Goal: Obtain resource: Download file/media

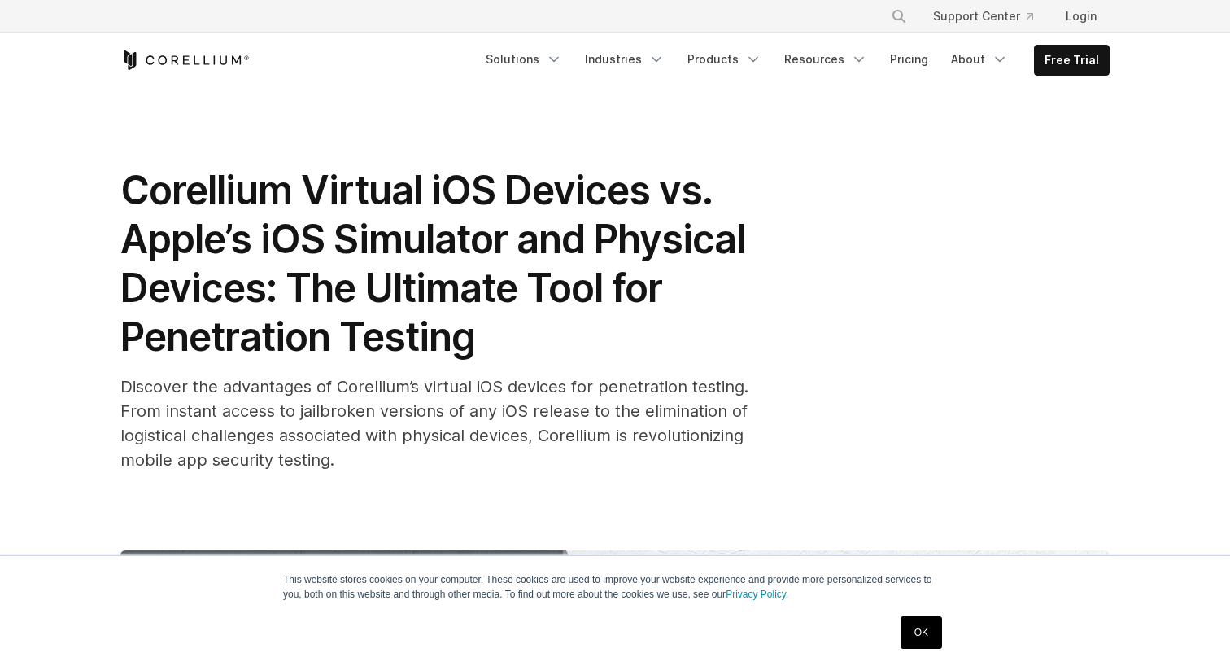
click at [933, 635] on link "OK" at bounding box center [921, 632] width 41 height 33
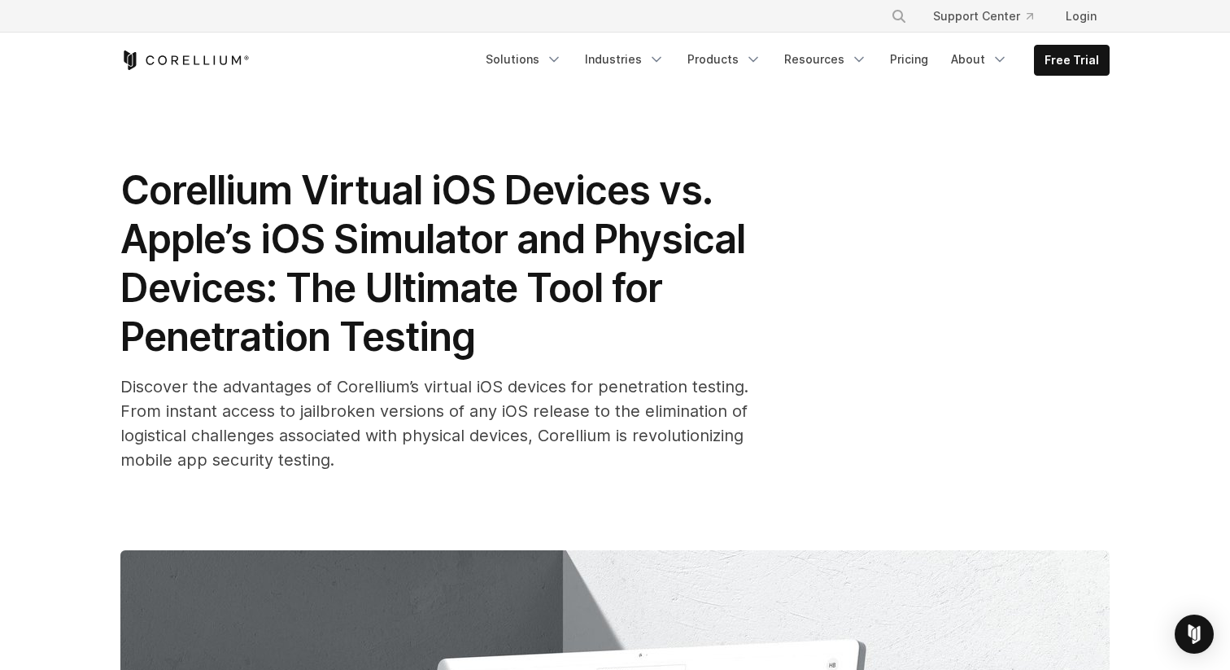
click at [730, 243] on span "Corellium Virtual iOS Devices vs. Apple’s iOS Simulator and Physical Devices: T…" at bounding box center [432, 263] width 625 height 194
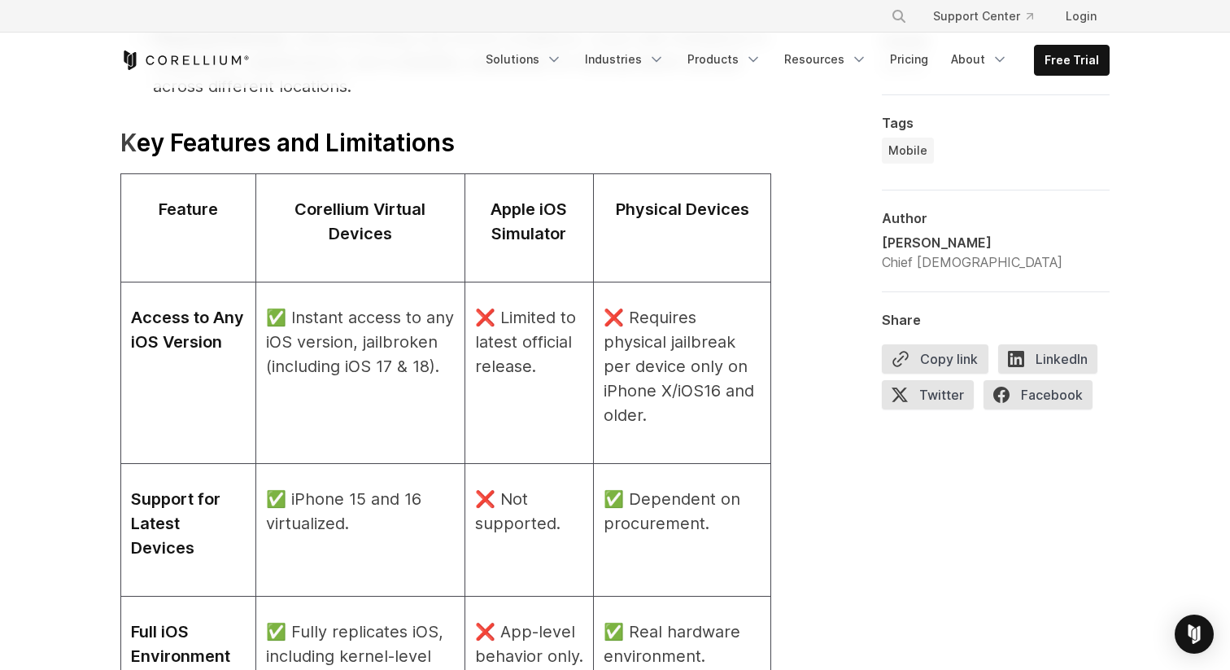
scroll to position [1888, 0]
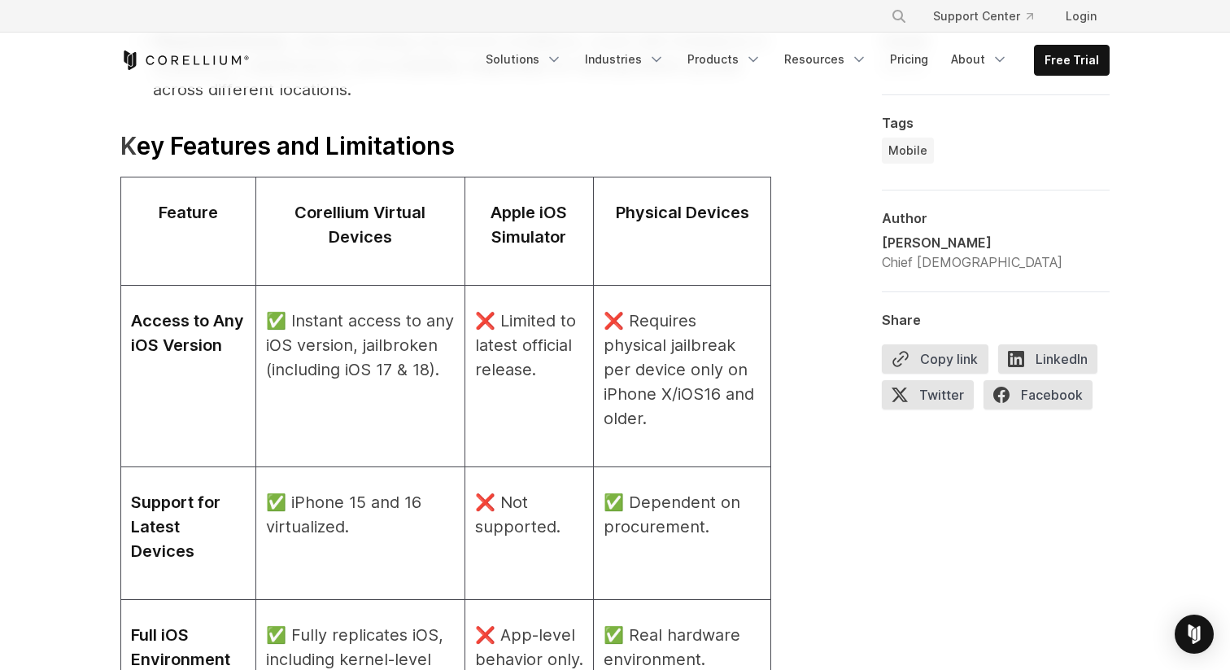
click at [594, 179] on td "Physical Devices" at bounding box center [682, 231] width 177 height 108
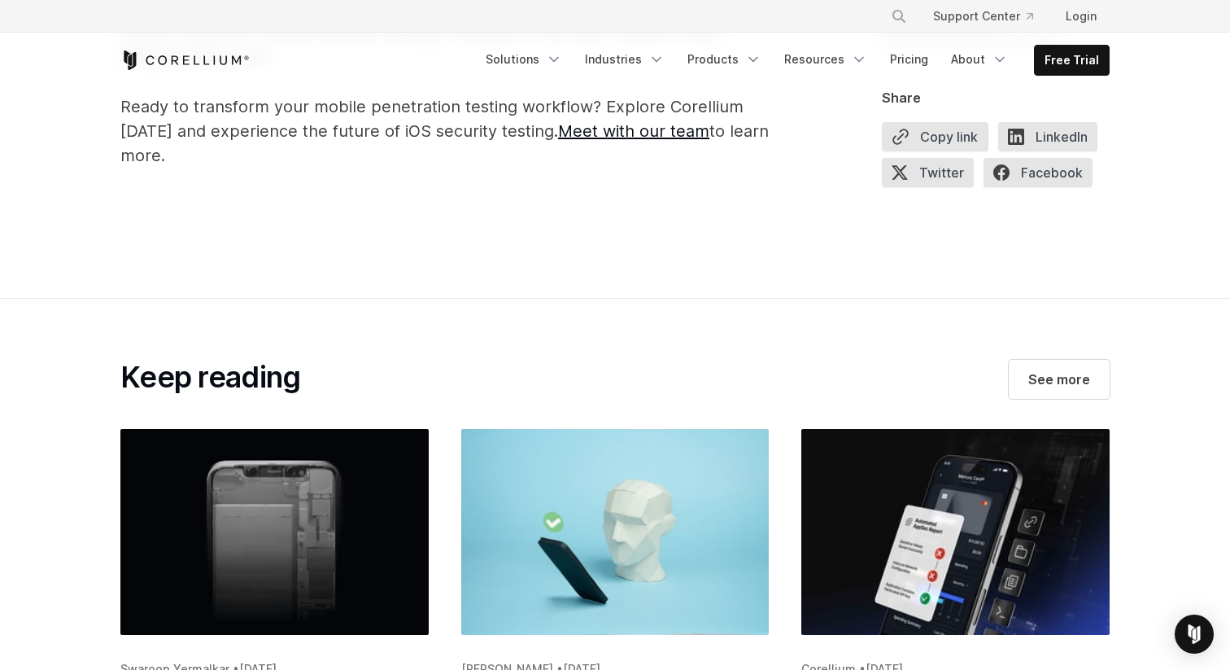
scroll to position [5051, 0]
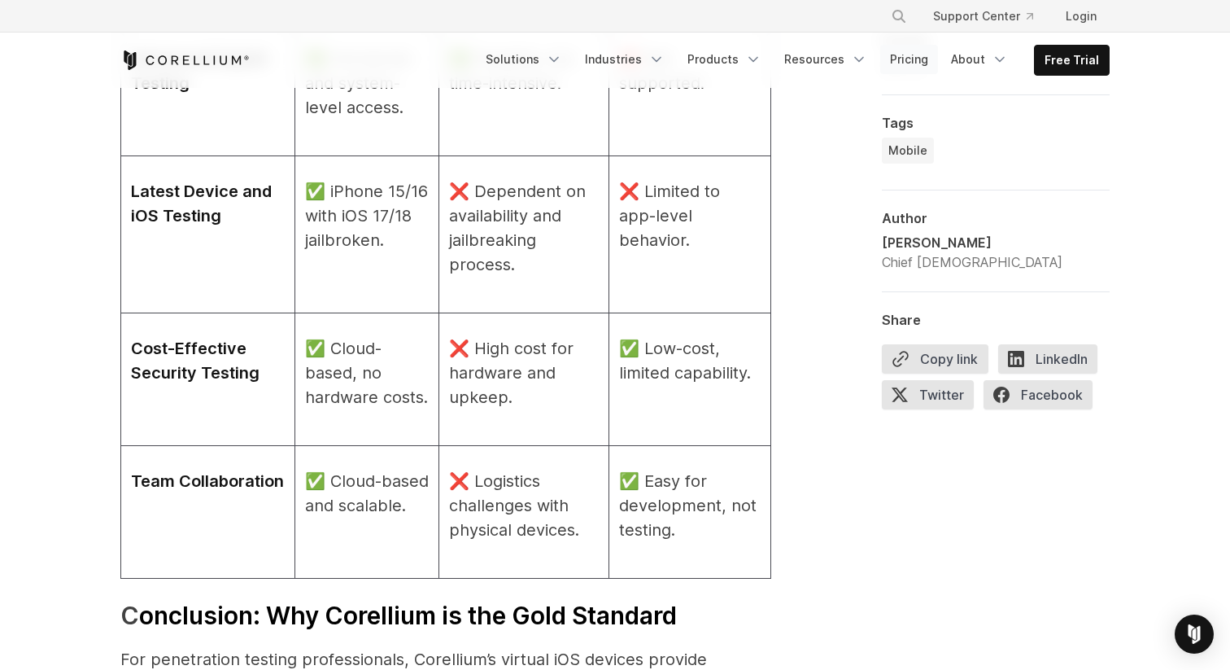
click at [910, 68] on link "Pricing" at bounding box center [909, 59] width 58 height 29
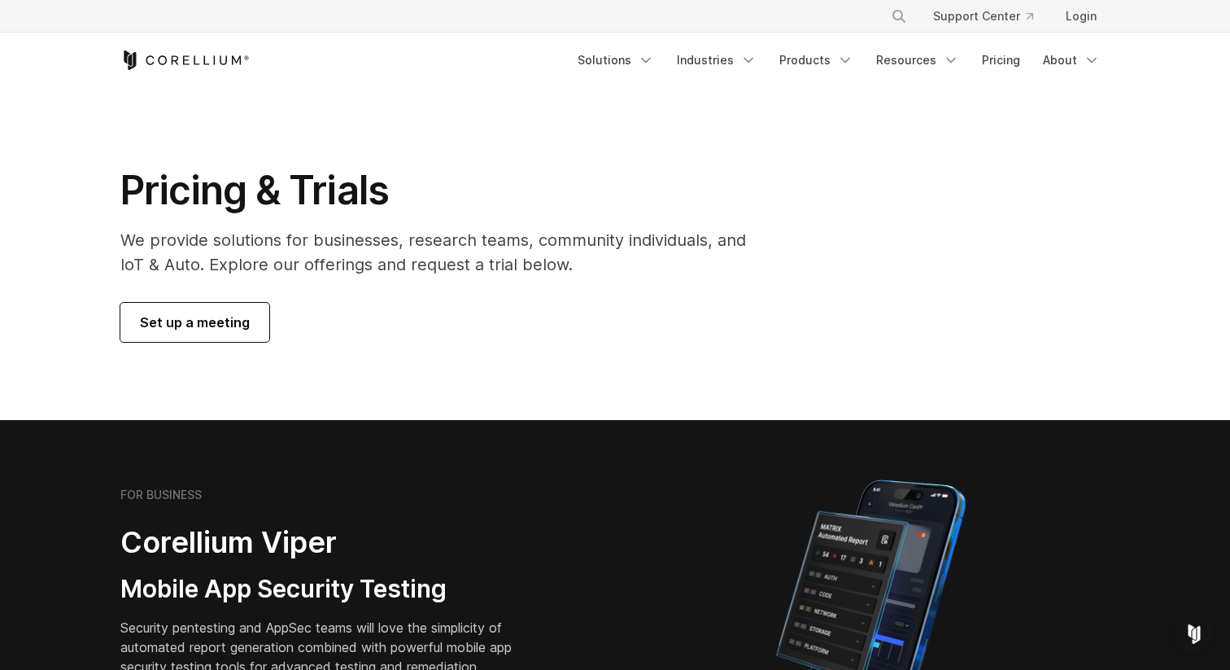
click at [227, 56] on icon "Corellium Home" at bounding box center [184, 60] width 129 height 20
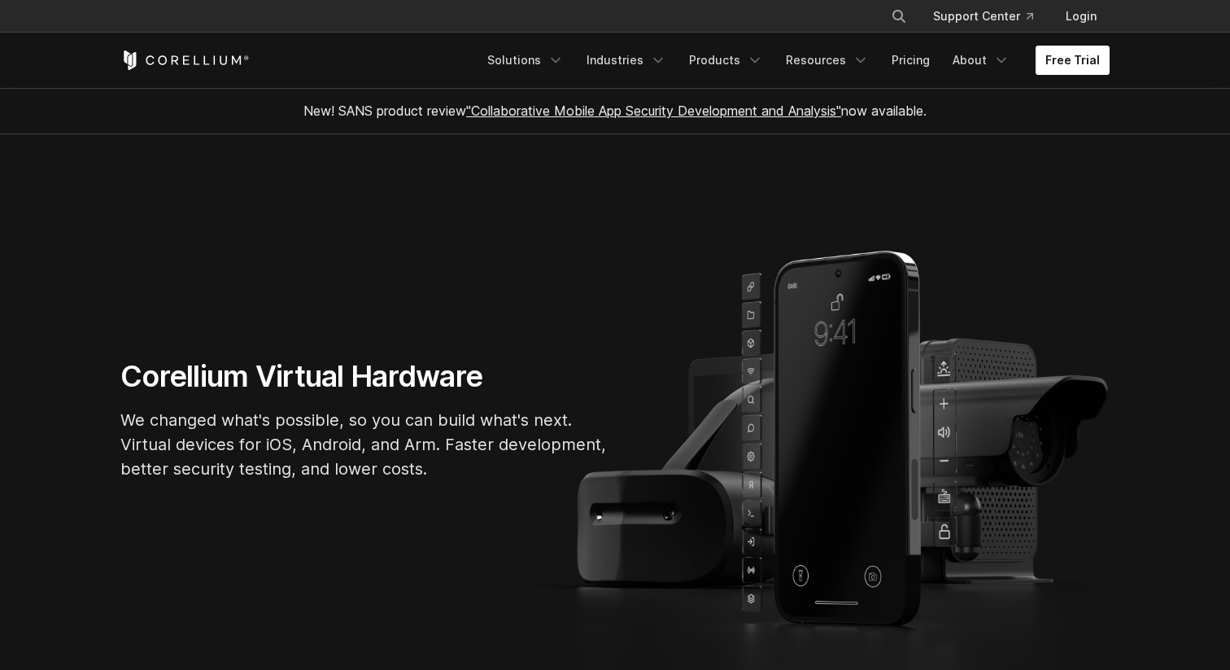
click at [1048, 63] on link "Free Trial" at bounding box center [1073, 60] width 74 height 29
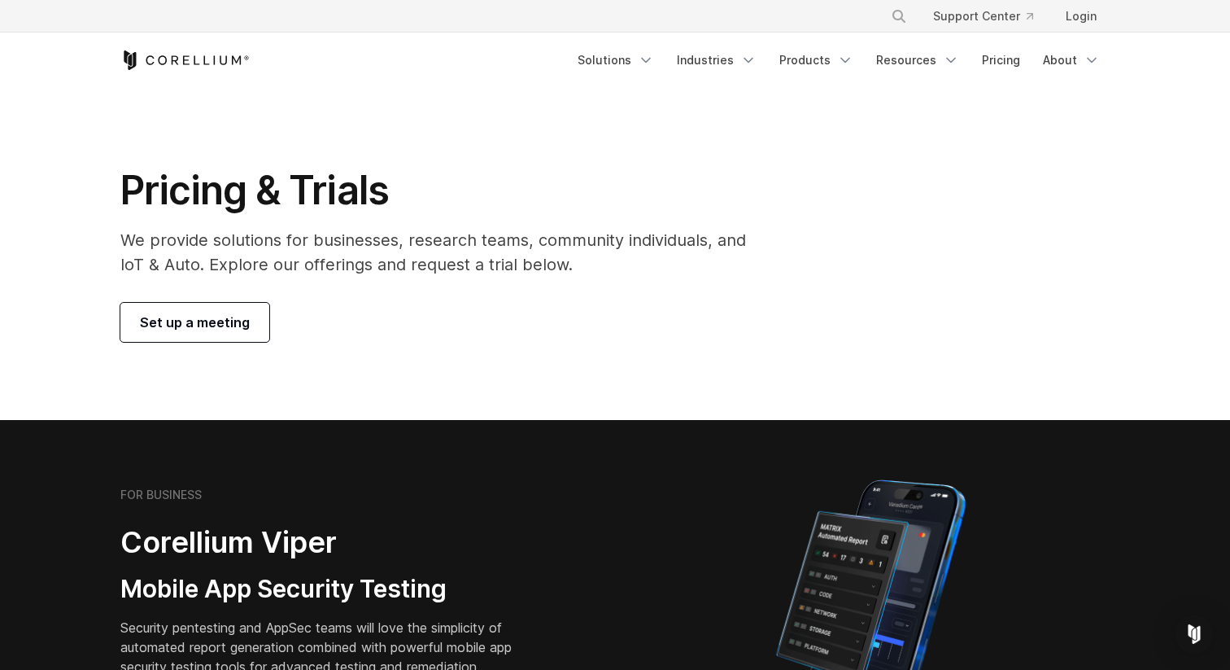
click at [233, 323] on span "Set up a meeting" at bounding box center [195, 322] width 110 height 20
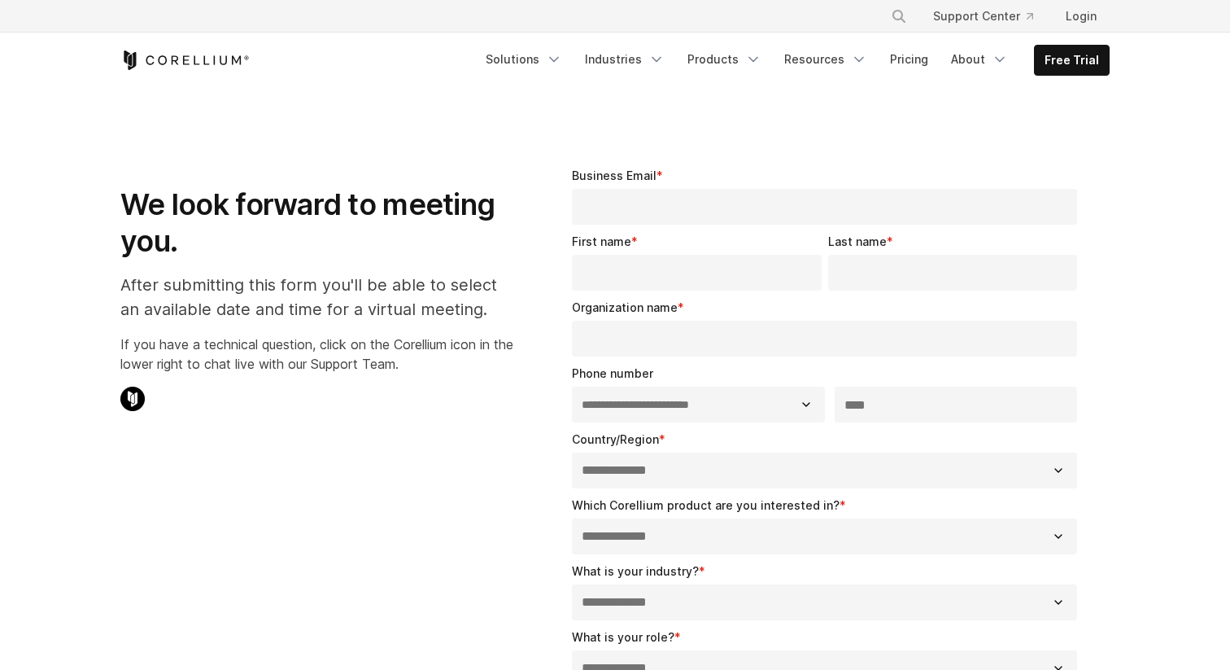
select select "**"
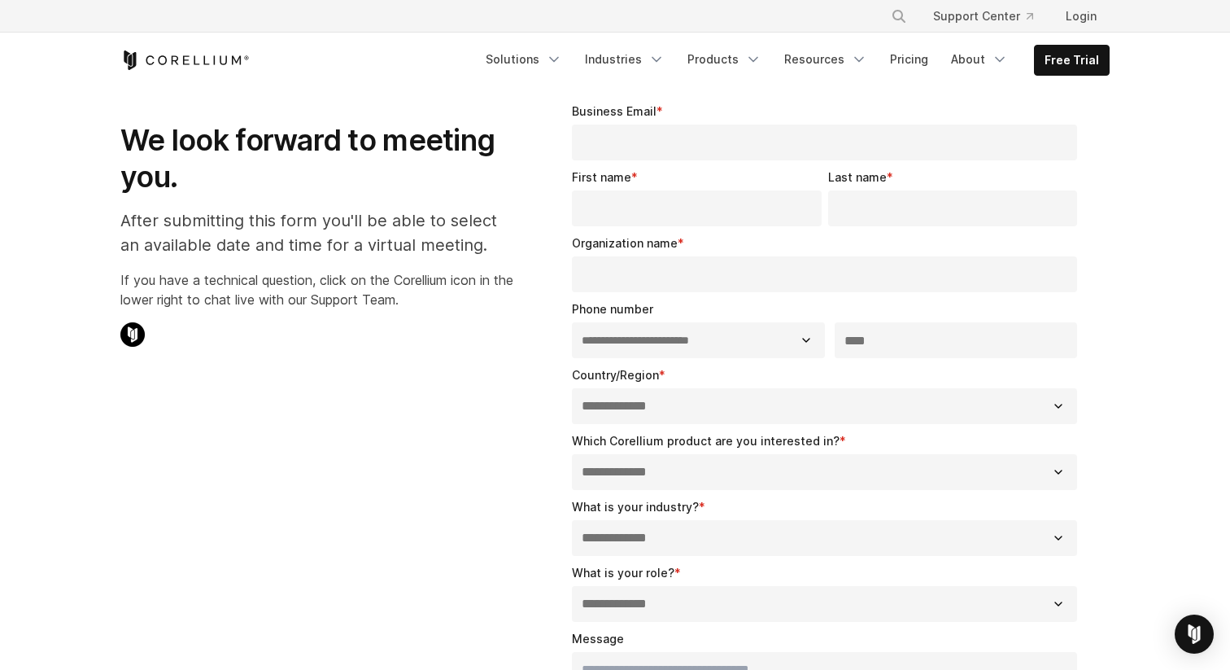
scroll to position [65, 0]
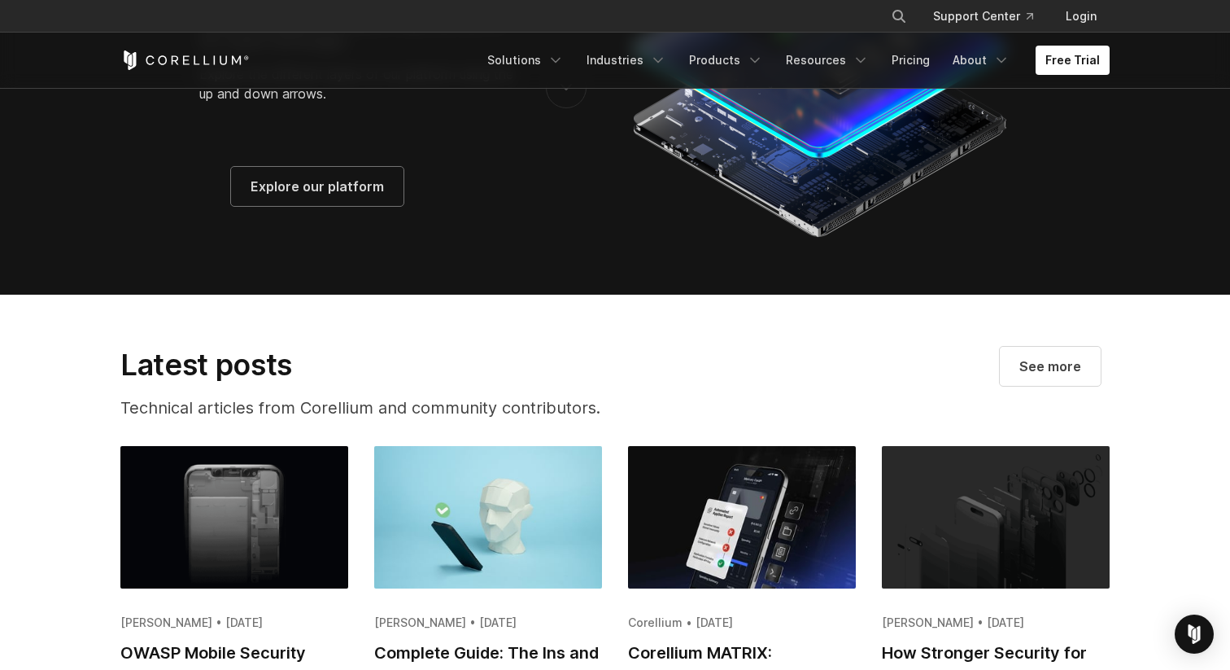
scroll to position [2886, 0]
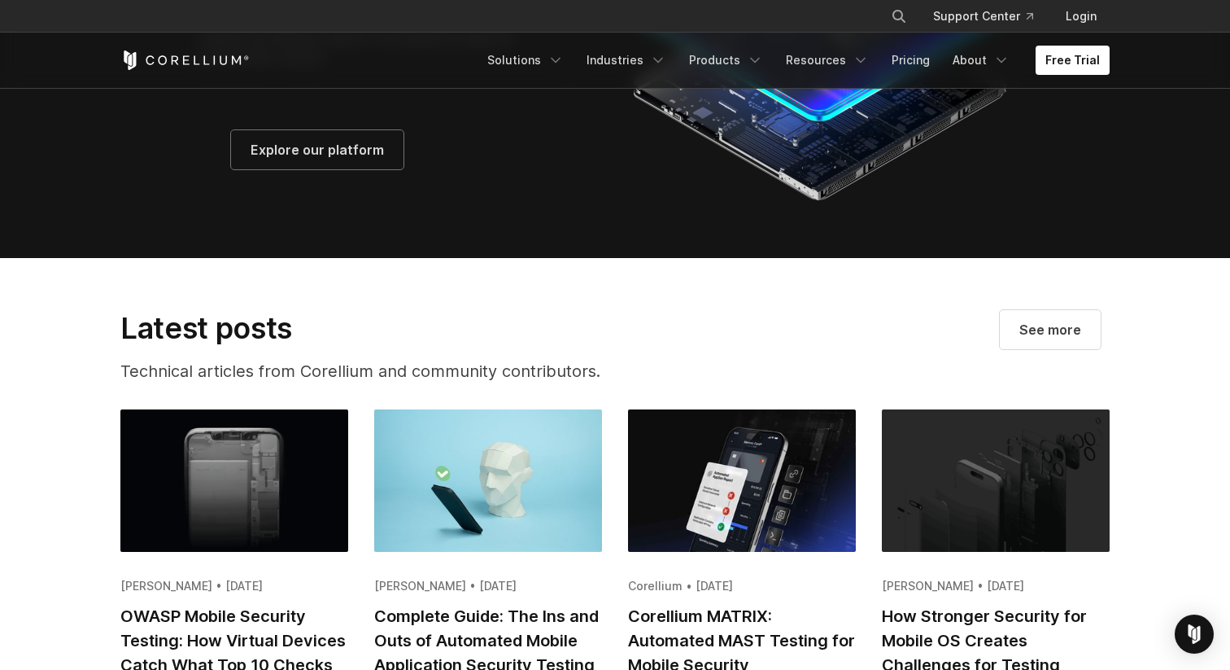
click at [12, 280] on section "Latest posts Technical articles from Corellium and community contributors. See …" at bounding box center [615, 548] width 1230 height 581
click at [48, 300] on section "Latest posts Technical articles from Corellium and community contributors. See …" at bounding box center [615, 548] width 1230 height 581
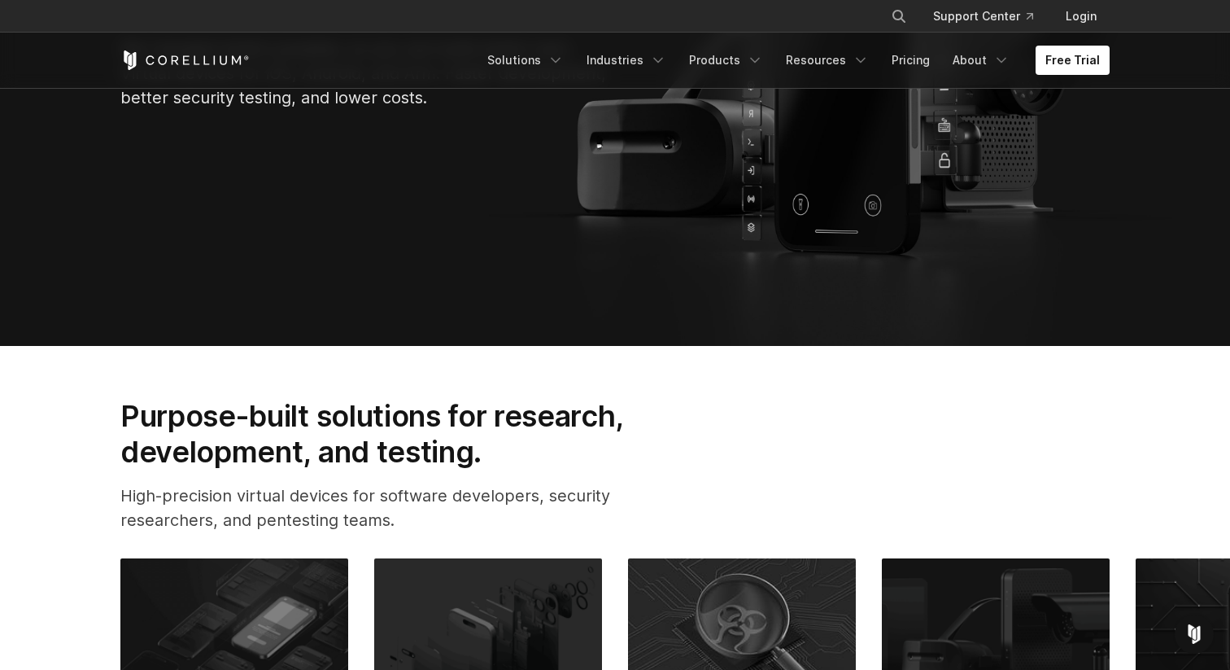
scroll to position [0, 0]
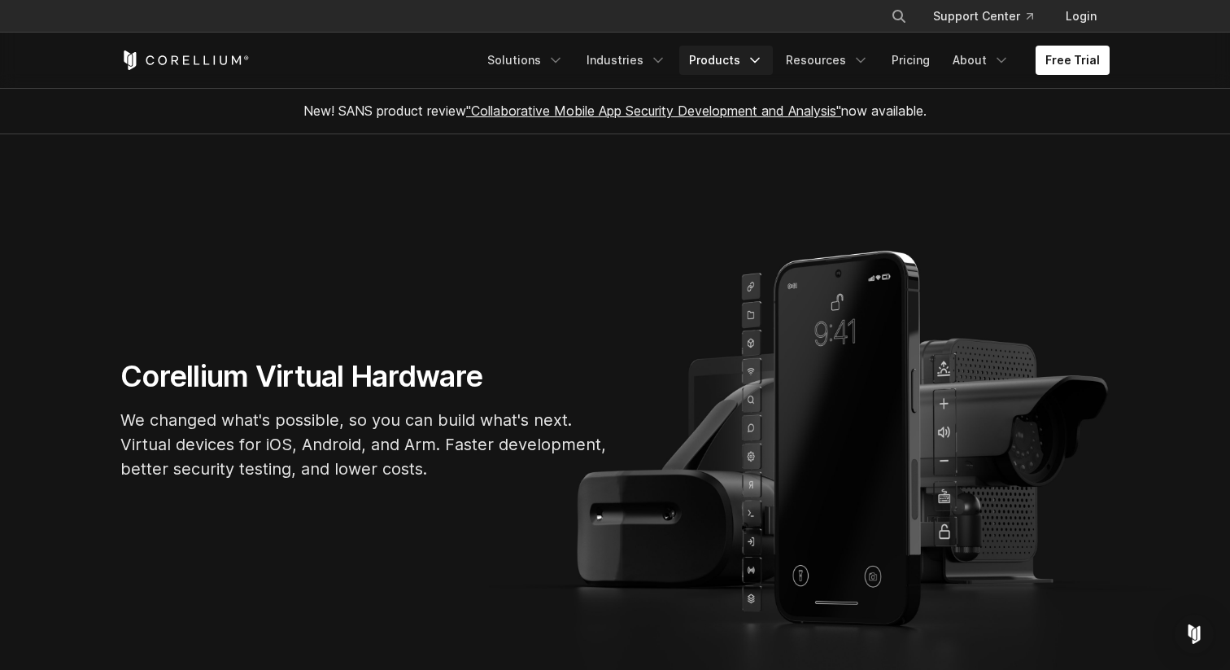
click at [747, 62] on link "Products" at bounding box center [726, 60] width 94 height 29
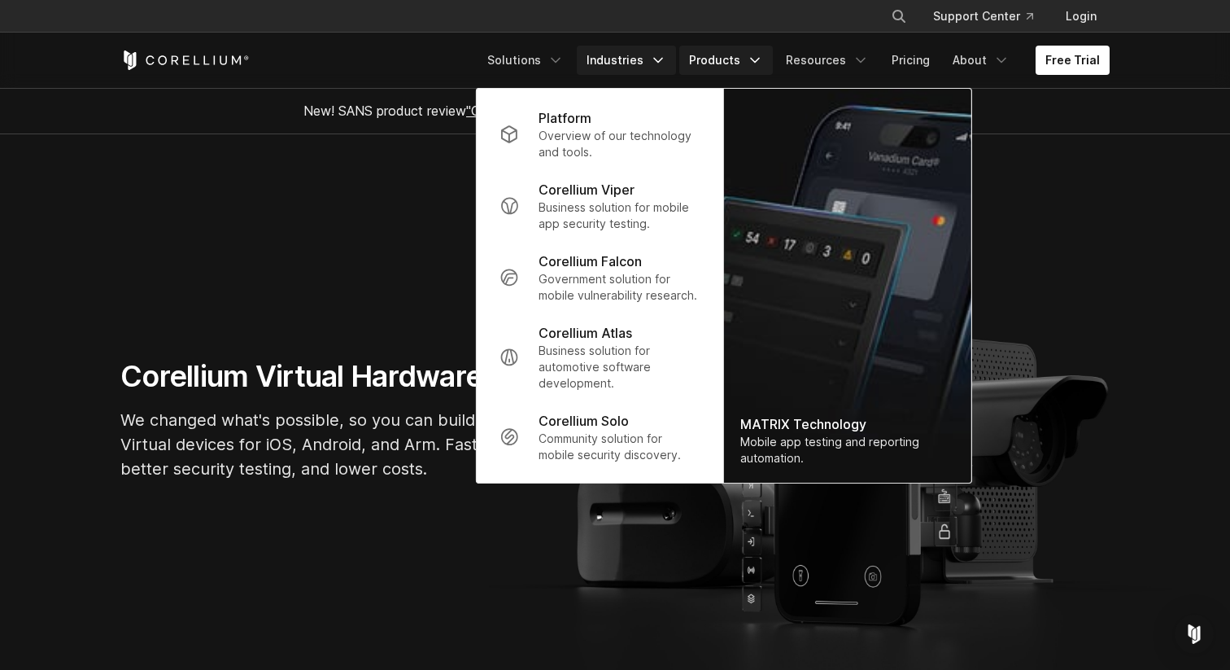
click at [640, 54] on link "Industries" at bounding box center [626, 60] width 99 height 29
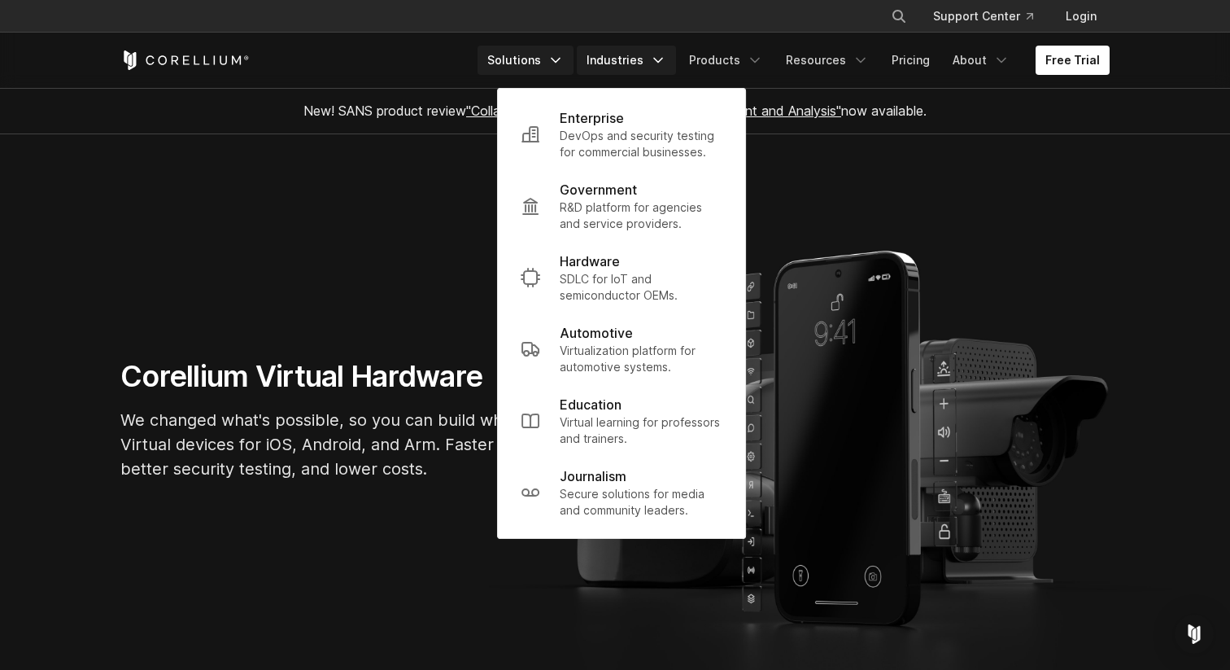
click at [545, 55] on link "Solutions" at bounding box center [526, 60] width 96 height 29
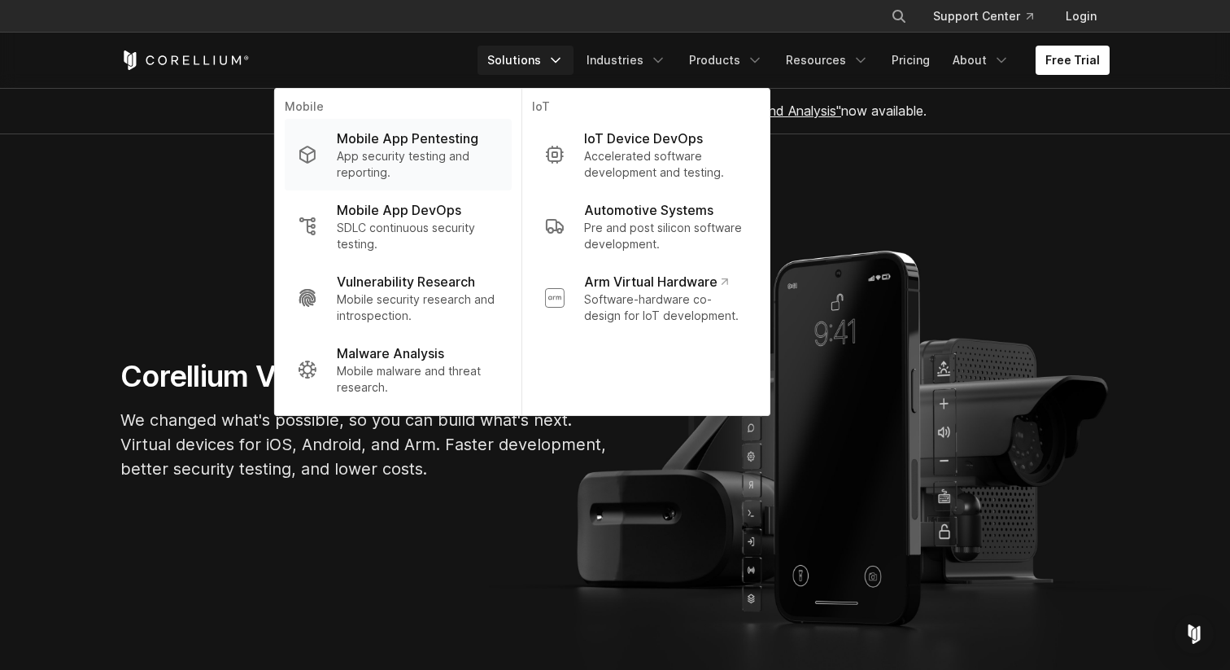
click at [456, 139] on p "Mobile App Pentesting" at bounding box center [408, 139] width 142 height 20
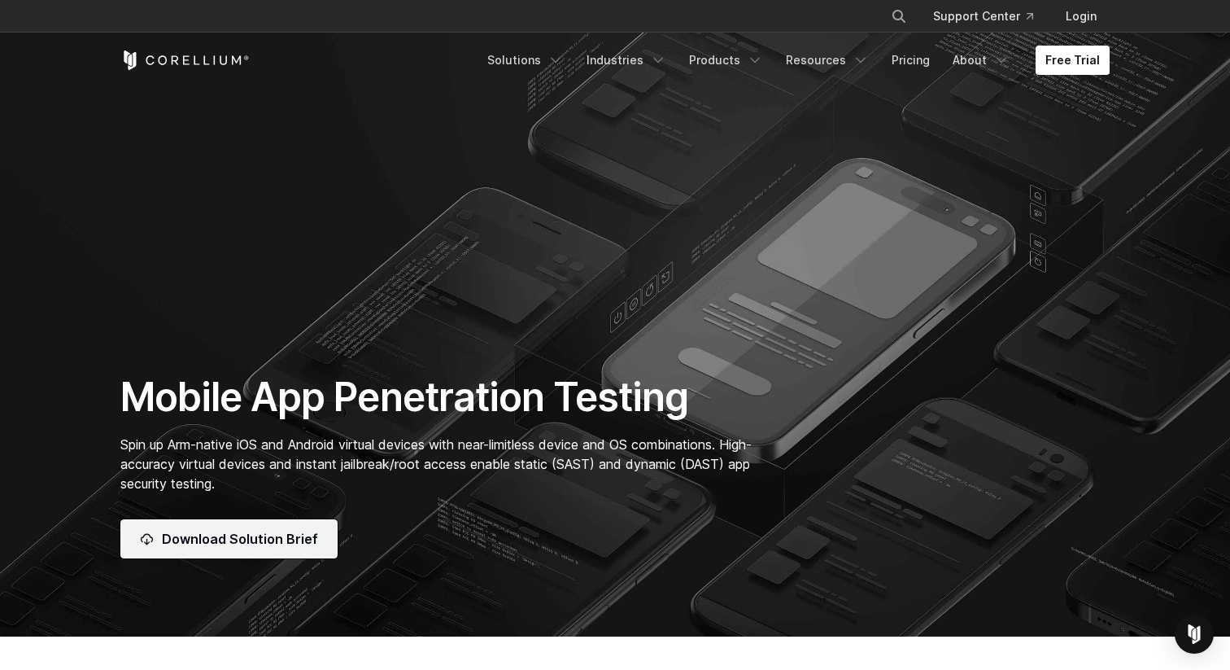
click at [283, 550] on link "Download Solution Brief" at bounding box center [228, 538] width 217 height 39
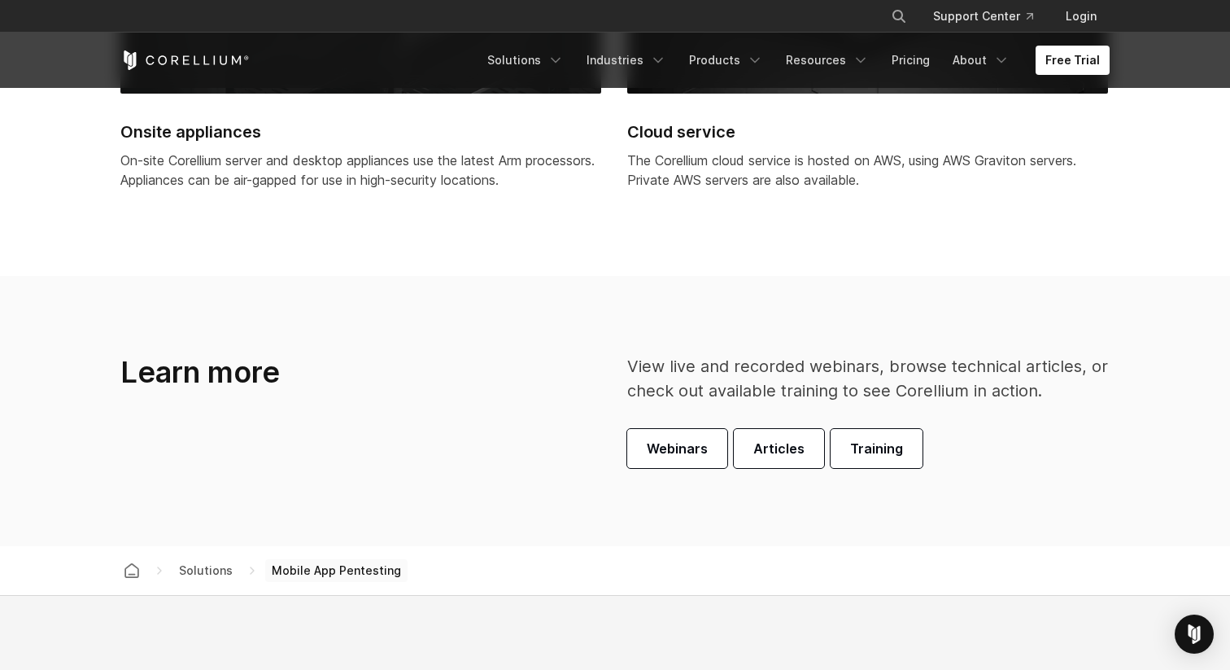
scroll to position [4507, 0]
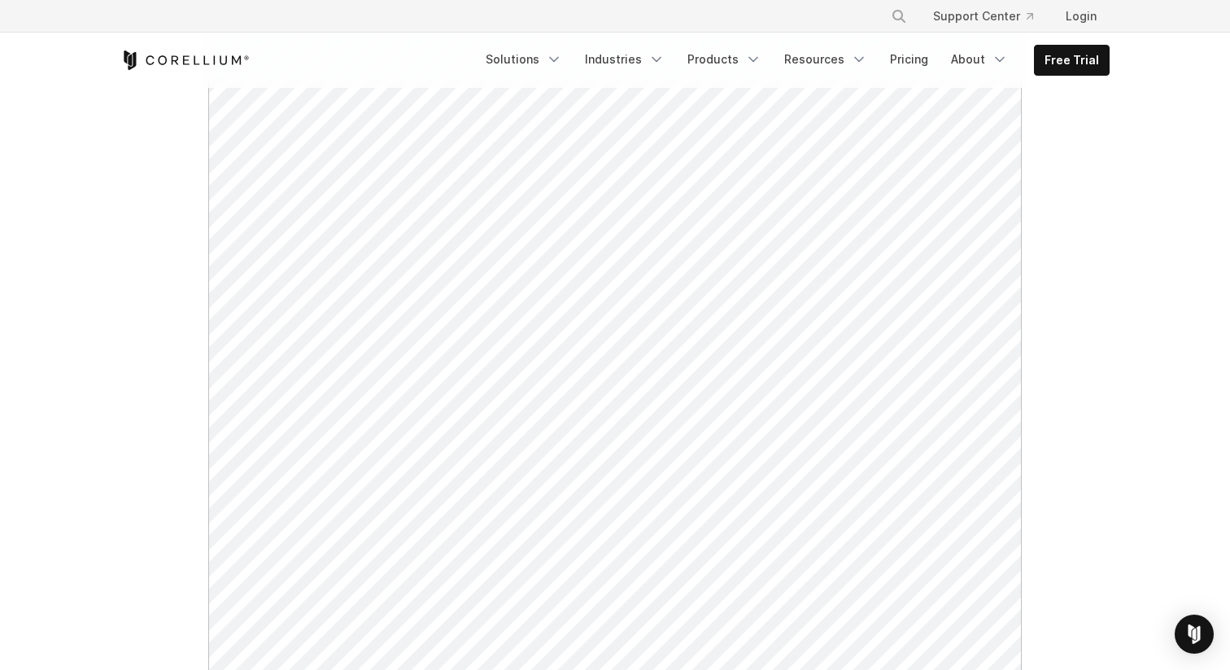
scroll to position [238, 0]
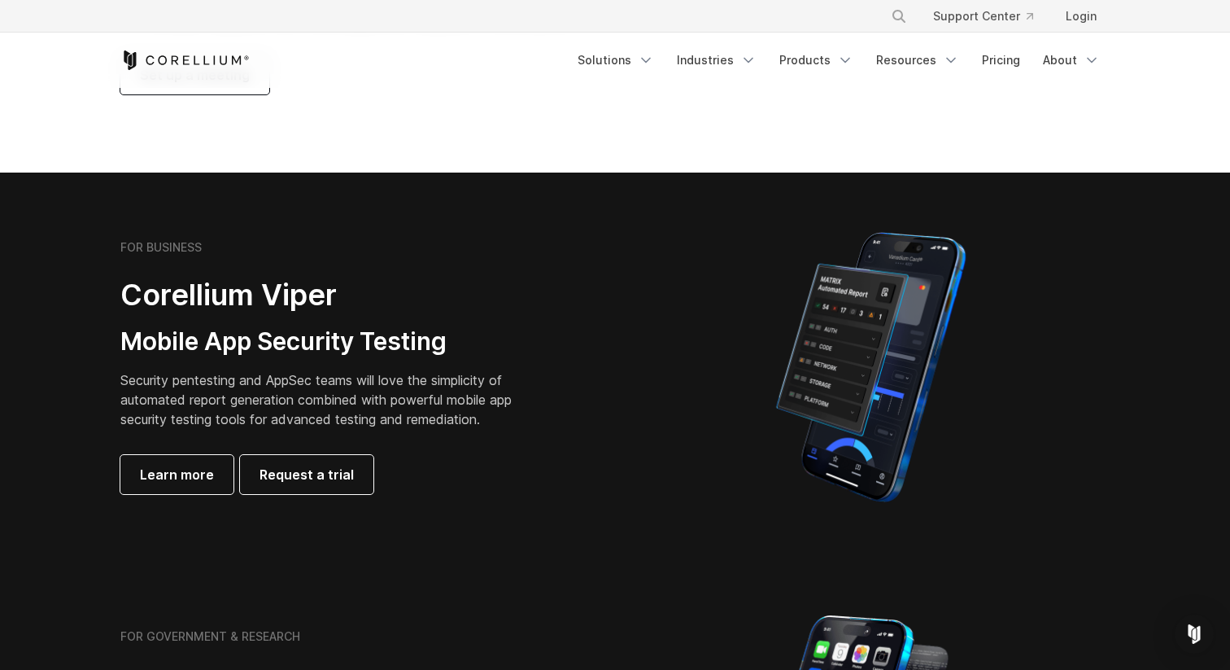
scroll to position [249, 0]
